Goal: Information Seeking & Learning: Compare options

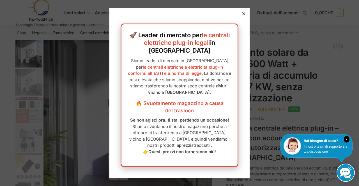
click at [331, 107] on div at bounding box center [179, 93] width 359 height 186
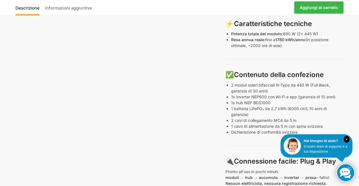
scroll to position [285, 0]
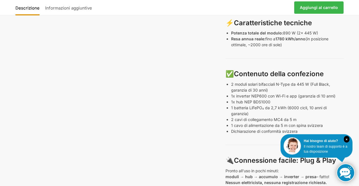
click at [354, 155] on div "Descrizione Informazioni aggiuntive 2.222,00 CHF Il prezzo originale era: 2.222…" at bounding box center [180, 62] width 352 height 613
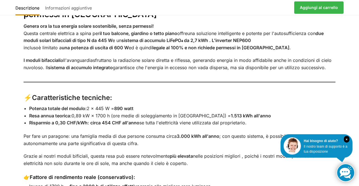
scroll to position [696, 0]
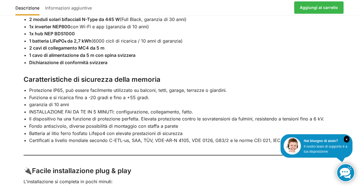
scroll to position [907, 0]
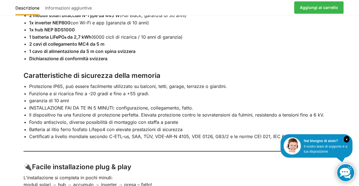
click at [353, 140] on div "Descrizione Informazioni aggiuntive 🌞 Mega centrale elettrica plug-in – 890 wat…" at bounding box center [179, 26] width 359 height 534
click at [352, 127] on div "Descrizione Informazioni aggiuntive 🌞 Mega centrale elettrica plug-in – 890 wat…" at bounding box center [179, 26] width 359 height 534
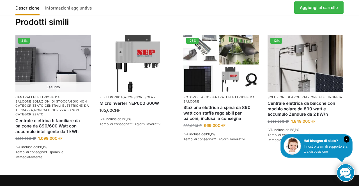
scroll to position [1217, 0]
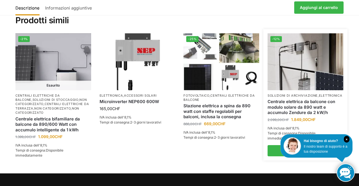
click at [309, 94] on font "Soluzioni di archiviazione" at bounding box center [292, 96] width 50 height 4
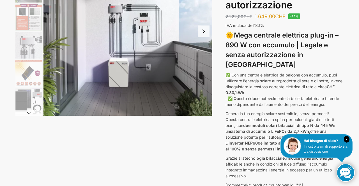
scroll to position [0, 0]
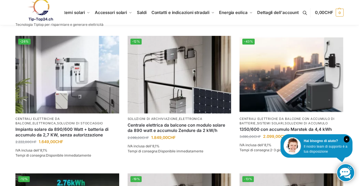
scroll to position [301, 0]
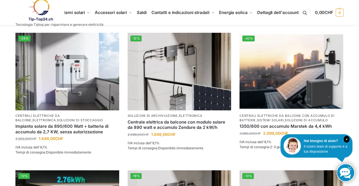
click at [352, 142] on div "**********" at bounding box center [180, 179] width 352 height 880
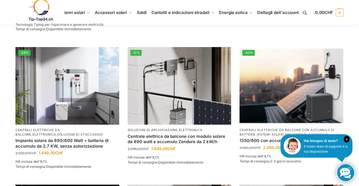
scroll to position [283, 0]
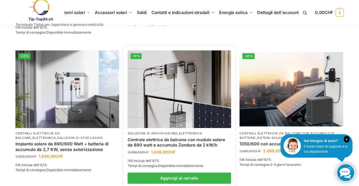
click at [188, 107] on img at bounding box center [180, 89] width 104 height 78
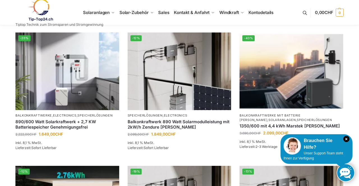
scroll to position [319, 0]
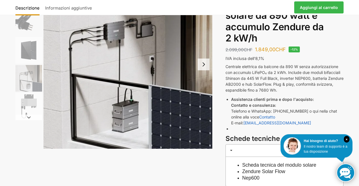
scroll to position [67, 0]
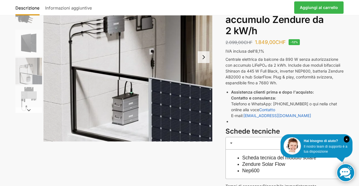
click at [5, 100] on div "Descrizione Informazioni aggiuntive 2.099,00 CHF Il prezzo originale era: 2.099…" at bounding box center [180, 106] width 352 height 267
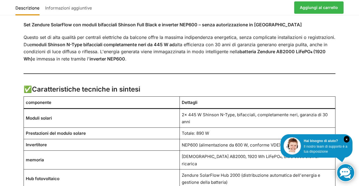
scroll to position [411, 0]
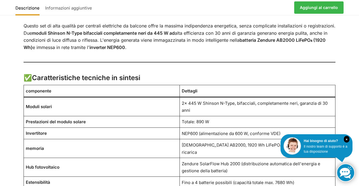
click at [351, 158] on div "× Hai bisogno di aiuto? Il nostro team di supporto è a tua disposizione" at bounding box center [316, 146] width 72 height 24
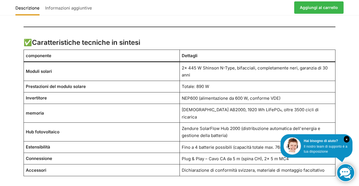
scroll to position [447, 0]
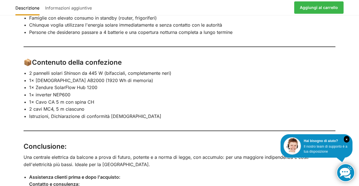
scroll to position [817, 0]
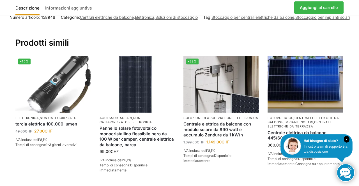
scroll to position [1194, 0]
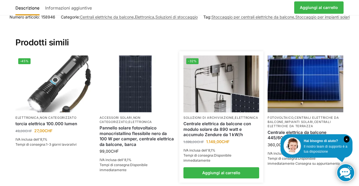
click at [234, 94] on img at bounding box center [221, 84] width 76 height 57
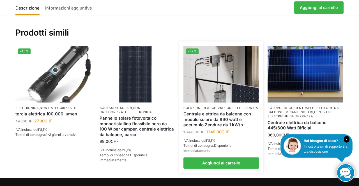
scroll to position [1212, 0]
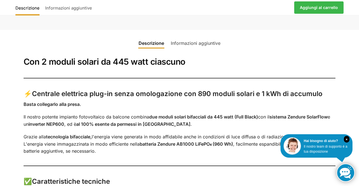
scroll to position [327, 0]
